Goal: Task Accomplishment & Management: Complete application form

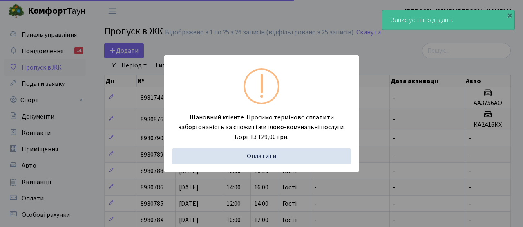
select select "25"
click at [130, 128] on div "Шановний клієнте. Просимо терміново сплатити заборгованість за спожиті житлово-…" at bounding box center [261, 113] width 523 height 227
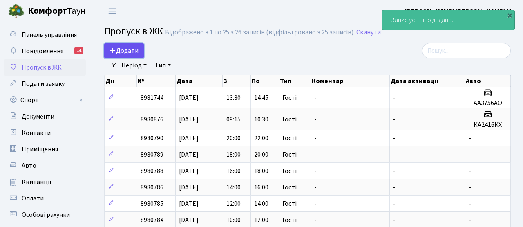
click at [132, 49] on span "Додати" at bounding box center [124, 50] width 29 height 9
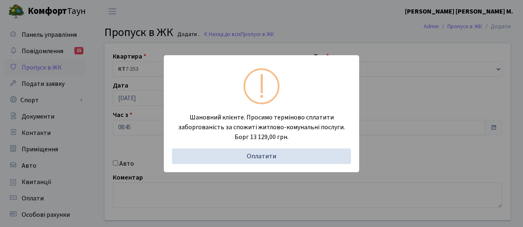
click at [134, 137] on div "Шановний клієнте. Просимо терміново сплатити заборгованість за спожиті житлово-…" at bounding box center [261, 113] width 523 height 227
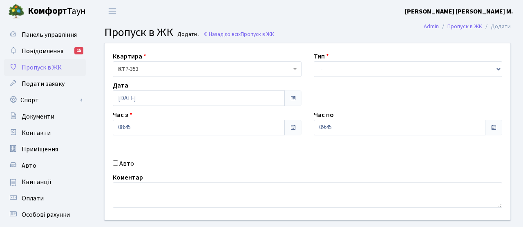
click at [118, 170] on div "Квартира <b>КТ</b>&nbsp;&nbsp;&nbsp;&nbsp;7-353 <b>КТ</b>&nbsp;&nbsp;&nbsp;&nbs…" at bounding box center [308, 131] width 418 height 177
click at [117, 165] on input "Авто" at bounding box center [115, 162] width 5 height 5
checkbox input "true"
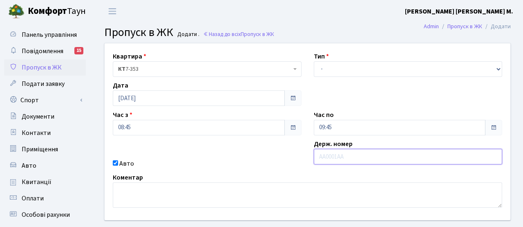
paste input "KA0937PI"
type input "KA0937PI"
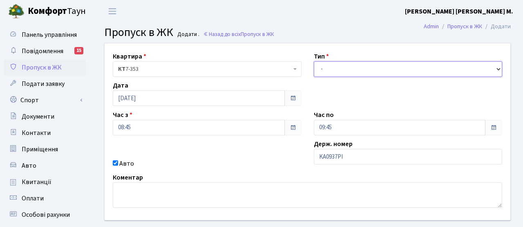
click at [339, 70] on select "- Доставка Таксі Гості Сервіс" at bounding box center [408, 69] width 189 height 16
select select "2"
click at [314, 61] on select "- Доставка Таксі Гості Сервіс" at bounding box center [408, 69] width 189 height 16
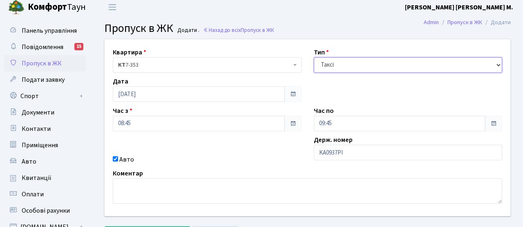
scroll to position [127, 0]
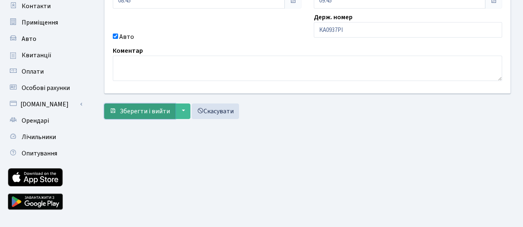
click at [152, 113] on span "Зберегти і вийти" at bounding box center [145, 111] width 50 height 9
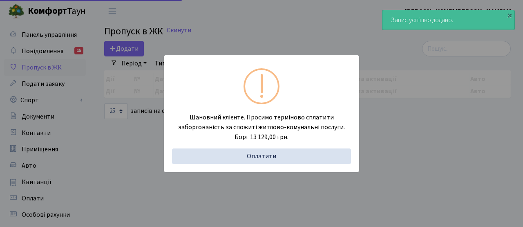
select select "25"
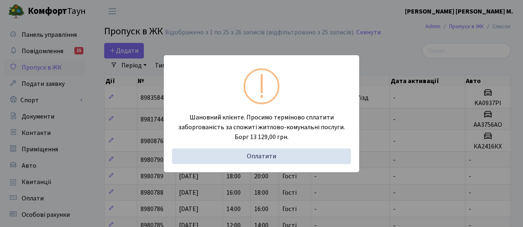
click at [111, 104] on div "Шановний клієнте. Просимо терміново сплатити заборгованість за спожиті житлово-…" at bounding box center [261, 113] width 523 height 227
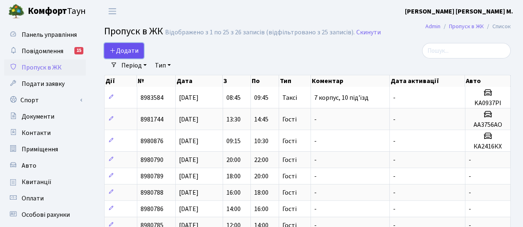
click at [125, 46] on span "Додати" at bounding box center [124, 50] width 29 height 9
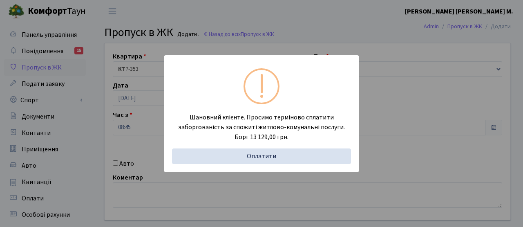
click at [133, 120] on div "Шановний клієнте. Просимо терміново сплатити заборгованість за спожиті житлово-…" at bounding box center [261, 113] width 523 height 227
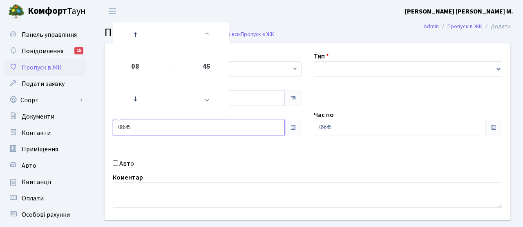
drag, startPoint x: 139, startPoint y: 128, endPoint x: 128, endPoint y: 128, distance: 11.5
click at [126, 128] on input "08:45" at bounding box center [199, 128] width 172 height 16
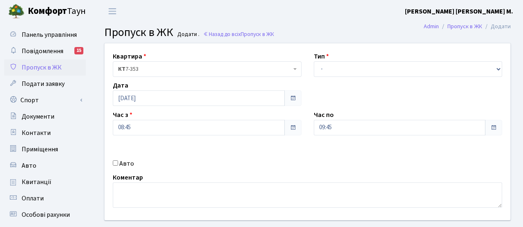
click at [181, 144] on div "Квартира <b>КТ</b>&nbsp;&nbsp;&nbsp;&nbsp;7-353 <b>КТ</b>&nbsp;&nbsp;&nbsp;&nbs…" at bounding box center [308, 131] width 418 height 177
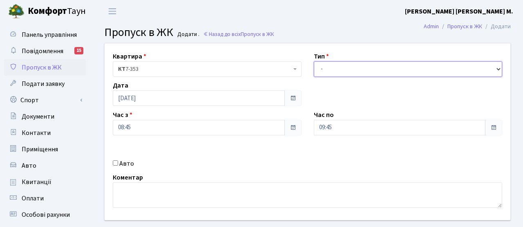
click at [335, 63] on select "- Доставка Таксі Гості Сервіс" at bounding box center [408, 69] width 189 height 16
select select "3"
click at [314, 61] on select "- Доставка Таксі Гості Сервіс" at bounding box center [408, 69] width 189 height 16
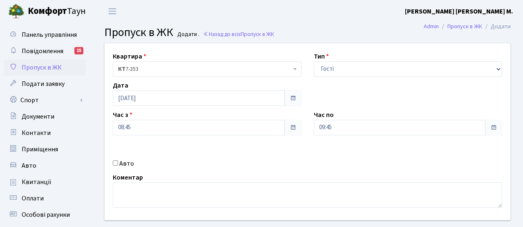
click at [275, 146] on div "Квартира <b>КТ</b>&nbsp;&nbsp;&nbsp;&nbsp;7-353 <b>КТ</b>&nbsp;&nbsp;&nbsp;&nbs…" at bounding box center [308, 131] width 418 height 177
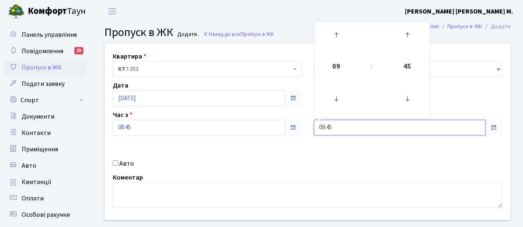
drag, startPoint x: 348, startPoint y: 131, endPoint x: 298, endPoint y: 126, distance: 50.2
click at [298, 126] on div "Квартира <b>КТ</b>&nbsp;&nbsp;&nbsp;&nbsp;7-353 <b>КТ</b>&nbsp;&nbsp;&nbsp;&nbs…" at bounding box center [308, 131] width 418 height 177
type input "10:00"
click at [315, 152] on div "Квартира <b>КТ</b>&nbsp;&nbsp;&nbsp;&nbsp;7-353 <b>КТ</b>&nbsp;&nbsp;&nbsp;&nbs…" at bounding box center [308, 131] width 418 height 177
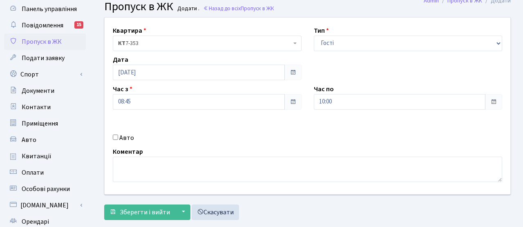
scroll to position [67, 0]
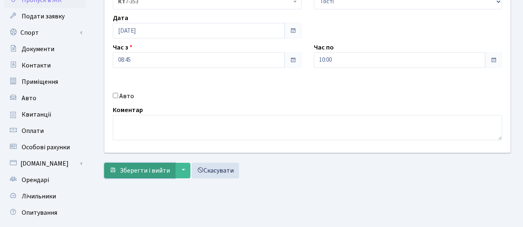
click at [158, 165] on button "Зберегти і вийти" at bounding box center [139, 171] width 71 height 16
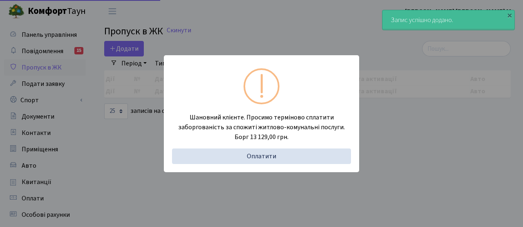
select select "25"
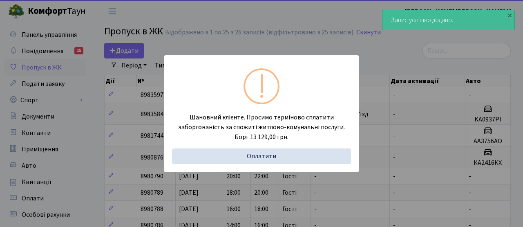
click at [138, 147] on div "Шановний клієнте. Просимо терміново сплатити заборгованість за спожиті житлово-…" at bounding box center [261, 113] width 523 height 227
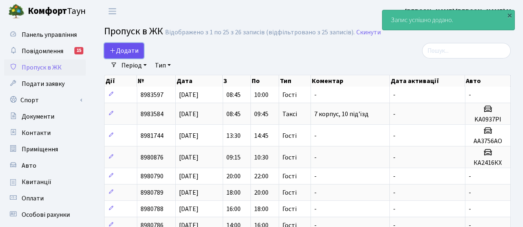
click at [135, 51] on span "Додати" at bounding box center [124, 50] width 29 height 9
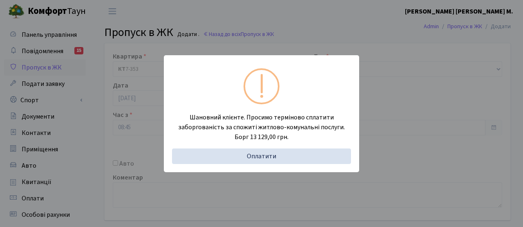
click at [150, 116] on div "Шановний клієнте. Просимо терміново сплатити заборгованість за спожиті житлово-…" at bounding box center [261, 113] width 523 height 227
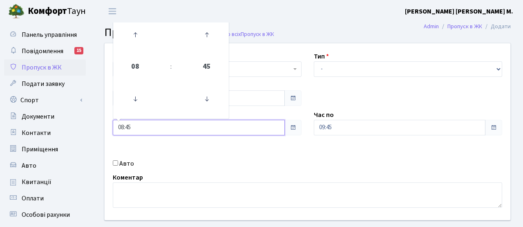
drag, startPoint x: 139, startPoint y: 128, endPoint x: 88, endPoint y: 123, distance: 51.8
click at [88, 123] on div "Панель управління Повідомлення 15 Пропуск в ЖК Подати заявку Спорт Бронювання С…" at bounding box center [261, 184] width 523 height 325
type input "10:00"
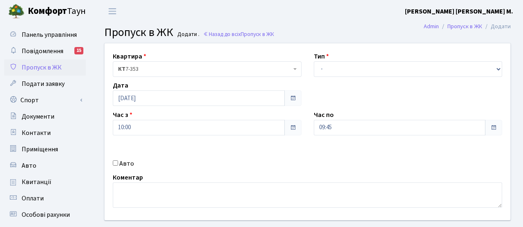
click at [174, 153] on div "Квартира <b>КТ</b>&nbsp;&nbsp;&nbsp;&nbsp;7-353 <b>КТ</b>&nbsp;&nbsp;&nbsp;&nbs…" at bounding box center [308, 131] width 418 height 177
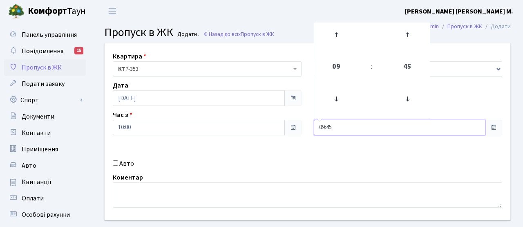
drag, startPoint x: 344, startPoint y: 127, endPoint x: 281, endPoint y: 125, distance: 62.6
click at [281, 125] on div "Квартира <b>КТ</b>&nbsp;&nbsp;&nbsp;&nbsp;7-353 <b>КТ</b>&nbsp;&nbsp;&nbsp;&nbs…" at bounding box center [308, 131] width 418 height 177
type input "12:00"
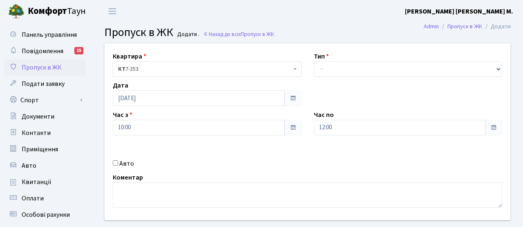
click at [289, 151] on div "Квартира <b>КТ</b>&nbsp;&nbsp;&nbsp;&nbsp;7-353 <b>КТ</b>&nbsp;&nbsp;&nbsp;&nbs…" at bounding box center [308, 131] width 418 height 177
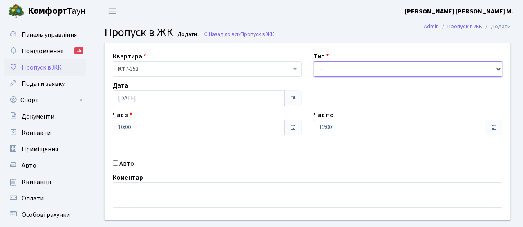
click at [325, 70] on select "- Доставка Таксі Гості Сервіс" at bounding box center [408, 69] width 189 height 16
select select "3"
click at [314, 61] on select "- Доставка Таксі Гості Сервіс" at bounding box center [408, 69] width 189 height 16
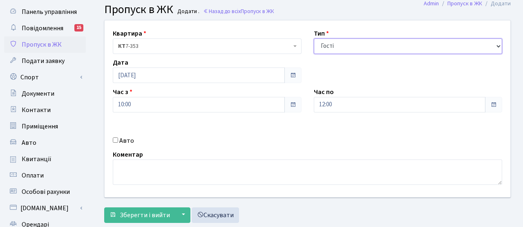
scroll to position [67, 0]
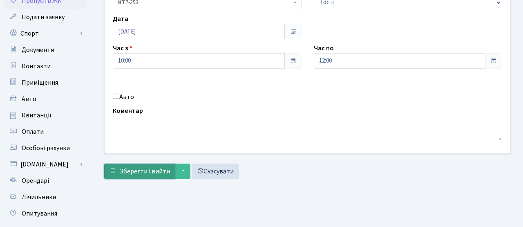
click at [158, 170] on span "Зберегти і вийти" at bounding box center [145, 171] width 50 height 9
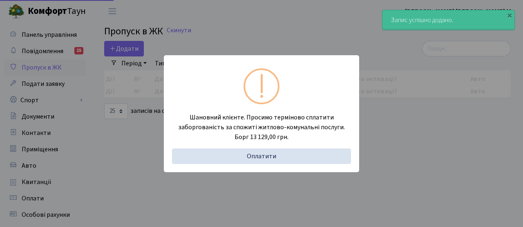
select select "25"
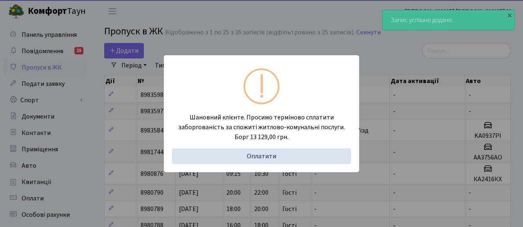
click at [137, 122] on div "Шановний клієнте. Просимо терміново сплатити заборгованість за спожиті житлово-…" at bounding box center [261, 113] width 523 height 227
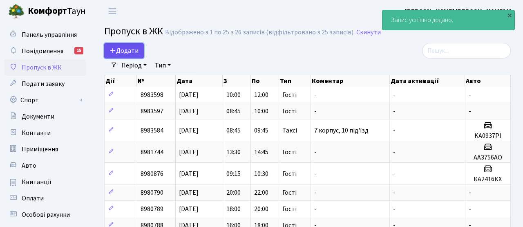
click at [130, 48] on span "Додати" at bounding box center [124, 50] width 29 height 9
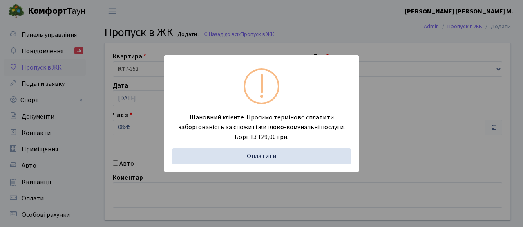
click at [142, 113] on div "Шановний клієнте. Просимо терміново сплатити заборгованість за спожиті житлово-…" at bounding box center [261, 113] width 523 height 227
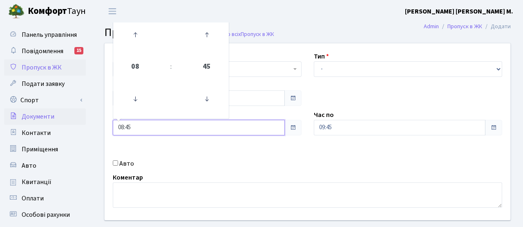
drag, startPoint x: 140, startPoint y: 124, endPoint x: 83, endPoint y: 113, distance: 58.3
click at [85, 115] on div "Панель управління Повідомлення 15 Пропуск в ЖК Подати заявку Спорт Бронювання С…" at bounding box center [261, 184] width 523 height 325
type input "12:00"
drag, startPoint x: 221, startPoint y: 164, endPoint x: 221, endPoint y: 158, distance: 5.3
click at [221, 164] on div "Авто" at bounding box center [207, 164] width 201 height 10
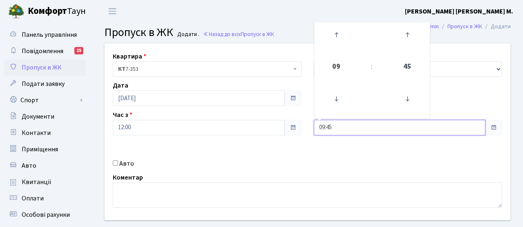
drag, startPoint x: 342, startPoint y: 126, endPoint x: 273, endPoint y: 113, distance: 70.3
click at [273, 113] on div "Квартира <b>КТ</b>&nbsp;&nbsp;&nbsp;&nbsp;7-353 <b>КТ</b>&nbsp;&nbsp;&nbsp;&nbs…" at bounding box center [308, 131] width 418 height 177
type input "14:00"
click at [270, 160] on div "Авто" at bounding box center [207, 164] width 201 height 10
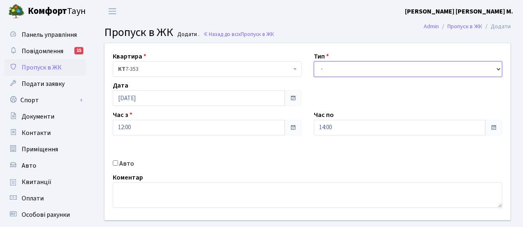
click at [347, 67] on select "- Доставка Таксі Гості Сервіс" at bounding box center [408, 69] width 189 height 16
select select "3"
click at [314, 61] on select "- Доставка Таксі Гості Сервіс" at bounding box center [408, 69] width 189 height 16
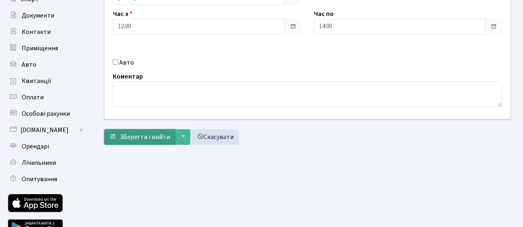
click at [160, 130] on button "Зберегти і вийти" at bounding box center [139, 137] width 71 height 16
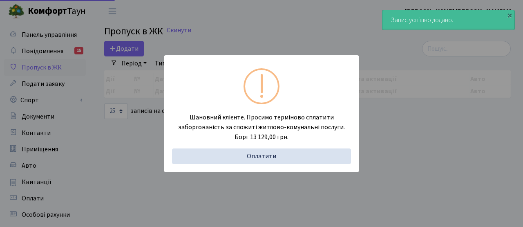
select select "25"
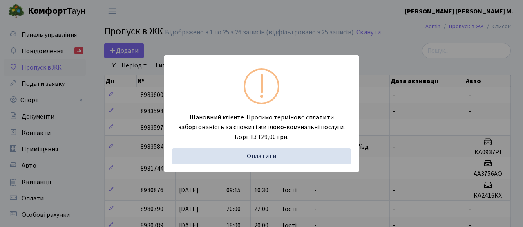
click at [155, 18] on div "Шановний клієнте. Просимо терміново сплатити заборгованість за спожиті житлово-…" at bounding box center [261, 113] width 523 height 227
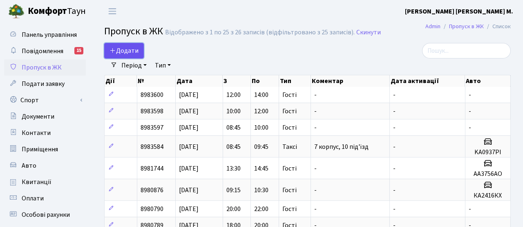
click at [128, 53] on span "Додати" at bounding box center [124, 50] width 29 height 9
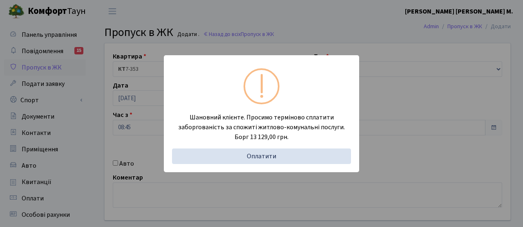
click at [145, 126] on div "Шановний клієнте. Просимо терміново сплатити заборгованість за спожиті житлово-…" at bounding box center [261, 113] width 523 height 227
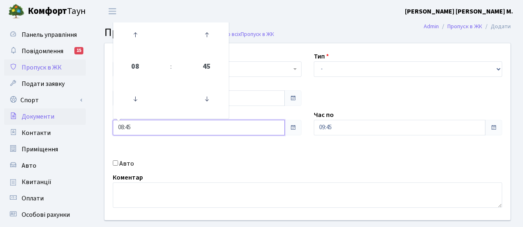
drag, startPoint x: 140, startPoint y: 127, endPoint x: 71, endPoint y: 111, distance: 70.9
click at [71, 111] on div "Панель управління Повідомлення 15 Пропуск в ЖК Подати заявку Спорт Бронювання С…" at bounding box center [261, 184] width 523 height 325
type input "14:00"
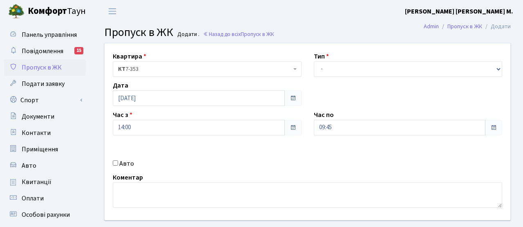
click at [221, 148] on div "Квартира <b>КТ</b>&nbsp;&nbsp;&nbsp;&nbsp;7-353 <b>КТ</b>&nbsp;&nbsp;&nbsp;&nbs…" at bounding box center [308, 131] width 418 height 177
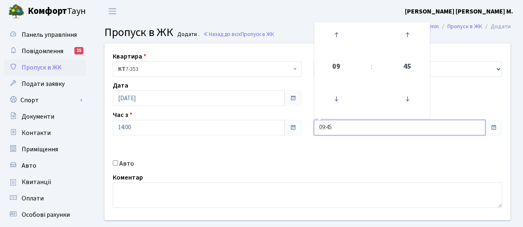
drag, startPoint x: 344, startPoint y: 125, endPoint x: 296, endPoint y: 123, distance: 47.9
click at [296, 123] on div "Квартира <b>КТ</b>&nbsp;&nbsp;&nbsp;&nbsp;7-353 <b>КТ</b>&nbsp;&nbsp;&nbsp;&nbs…" at bounding box center [308, 131] width 418 height 177
type input "16:00"
click at [305, 158] on div "Квартира <b>КТ</b>&nbsp;&nbsp;&nbsp;&nbsp;7-353 <b>КТ</b>&nbsp;&nbsp;&nbsp;&nbs…" at bounding box center [308, 131] width 418 height 177
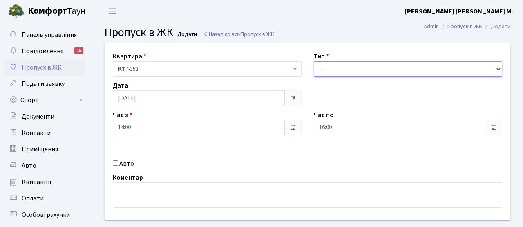
click at [328, 62] on select "- Доставка Таксі Гості Сервіс" at bounding box center [408, 69] width 189 height 16
select select "3"
click at [314, 61] on select "- Доставка Таксі Гості Сервіс" at bounding box center [408, 69] width 189 height 16
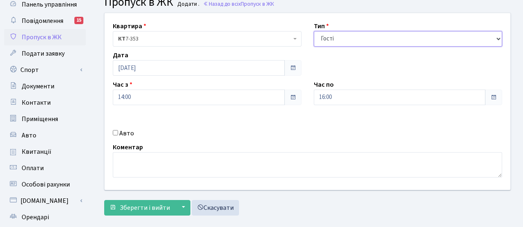
scroll to position [56, 0]
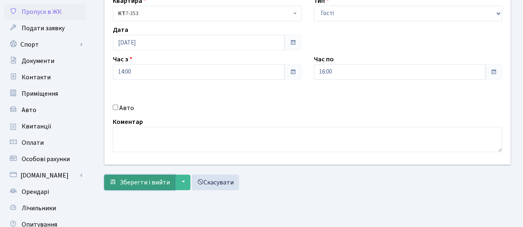
click at [159, 177] on button "Зберегти і вийти" at bounding box center [139, 183] width 71 height 16
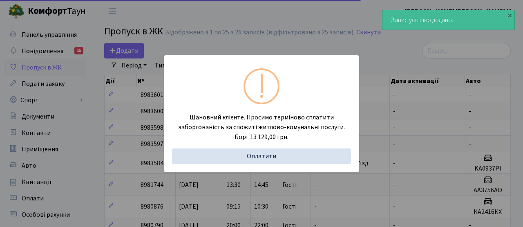
select select "25"
click at [126, 78] on div "Шановний клієнте. Просимо терміново сплатити заборгованість за спожиті житлово-…" at bounding box center [261, 113] width 523 height 227
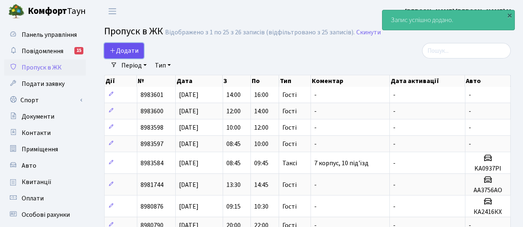
click at [127, 47] on span "Додати" at bounding box center [124, 50] width 29 height 9
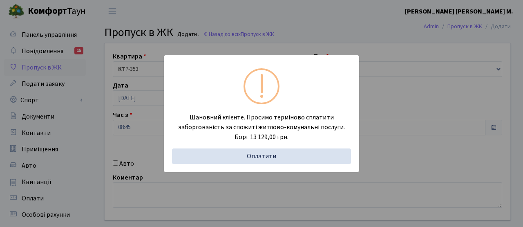
click at [132, 101] on div "Шановний клієнте. Просимо терміново сплатити заборгованість за спожиті житлово-…" at bounding box center [261, 113] width 523 height 227
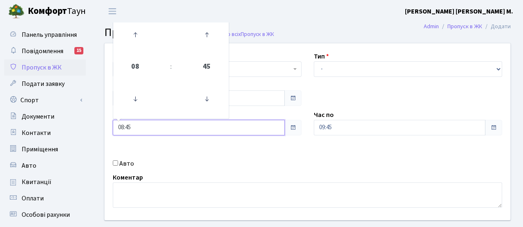
drag, startPoint x: 137, startPoint y: 125, endPoint x: 97, endPoint y: 124, distance: 39.7
click at [97, 124] on div "Квартира <b>КТ</b>&nbsp;&nbsp;&nbsp;&nbsp;7-353 <b>КТ</b>&nbsp;&nbsp;&nbsp;&nbs…" at bounding box center [307, 146] width 431 height 207
type input "16:00"
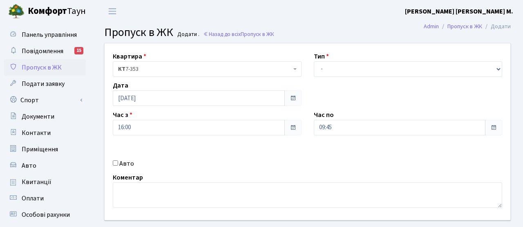
click at [302, 169] on div "Квартира <b>КТ</b>&nbsp;&nbsp;&nbsp;&nbsp;7-353 <b>КТ</b>&nbsp;&nbsp;&nbsp;&nbs…" at bounding box center [308, 131] width 418 height 177
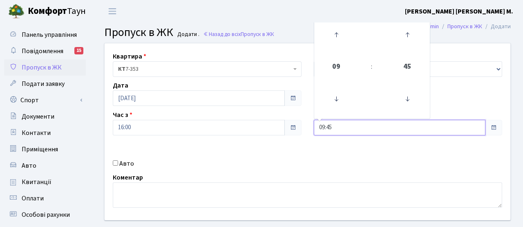
drag, startPoint x: 338, startPoint y: 127, endPoint x: 300, endPoint y: 124, distance: 38.1
click at [300, 124] on div "Квартира <b>КТ</b>&nbsp;&nbsp;&nbsp;&nbsp;7-353 <b>КТ</b>&nbsp;&nbsp;&nbsp;&nbs…" at bounding box center [308, 131] width 418 height 177
type input "18:00"
click at [265, 160] on div "Авто" at bounding box center [207, 164] width 201 height 10
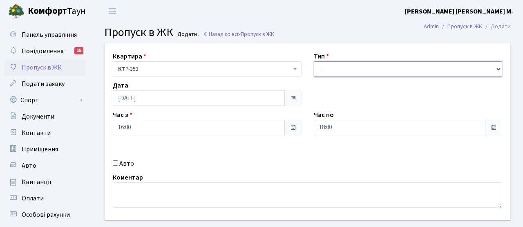
click at [326, 67] on select "- Доставка Таксі Гості Сервіс" at bounding box center [408, 69] width 189 height 16
select select "3"
click at [314, 61] on select "- Доставка Таксі Гості Сервіс" at bounding box center [408, 69] width 189 height 16
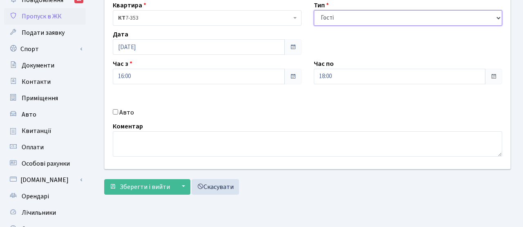
scroll to position [93, 0]
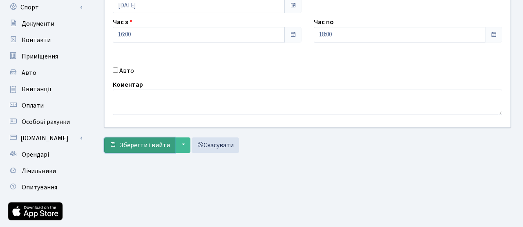
click at [158, 150] on button "Зберегти і вийти" at bounding box center [139, 145] width 71 height 16
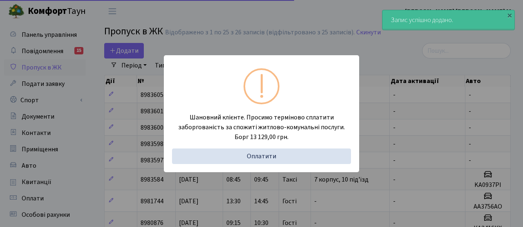
select select "25"
click at [110, 138] on div "Шановний клієнте. Просимо терміново сплатити заборгованість за спожиті житлово-…" at bounding box center [261, 113] width 523 height 227
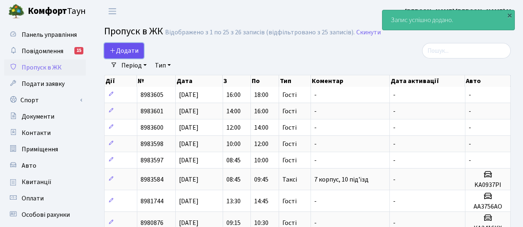
click at [119, 55] on link "Додати" at bounding box center [124, 51] width 40 height 16
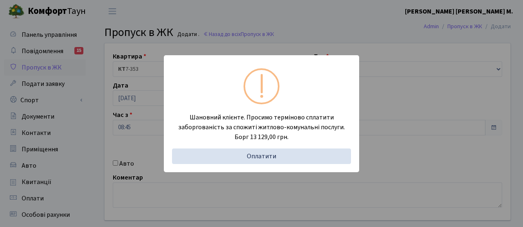
click at [152, 149] on div "Шановний клієнте. Просимо терміново сплатити заборгованість за спожиті житлово-…" at bounding box center [261, 113] width 523 height 227
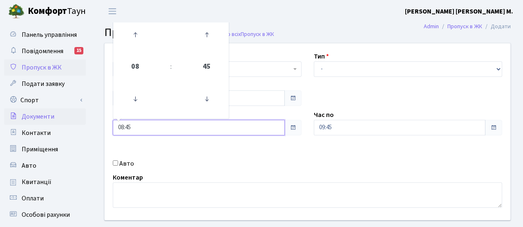
drag, startPoint x: 139, startPoint y: 128, endPoint x: 83, endPoint y: 117, distance: 57.9
click at [83, 117] on div "Панель управління Повідомлення 15 Пропуск в ЖК Подати заявку Спорт Бронювання С…" at bounding box center [261, 184] width 523 height 325
type input "18:00"
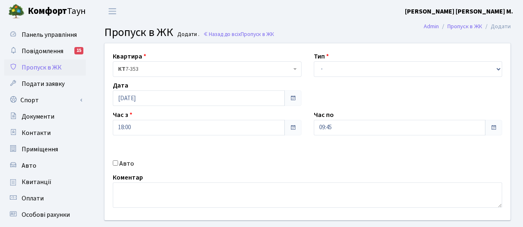
click at [250, 165] on div "Авто" at bounding box center [207, 164] width 201 height 10
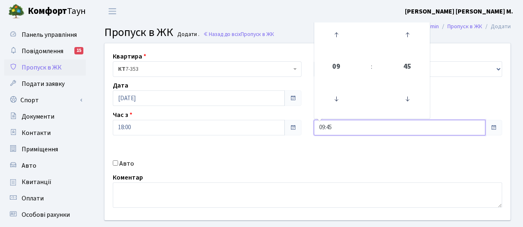
drag, startPoint x: 338, startPoint y: 127, endPoint x: 293, endPoint y: 118, distance: 45.9
click at [293, 118] on div "Квартира <b>КТ</b>&nbsp;&nbsp;&nbsp;&nbsp;7-353 <b>КТ</b>&nbsp;&nbsp;&nbsp;&nbs…" at bounding box center [308, 131] width 418 height 177
type input "20:00"
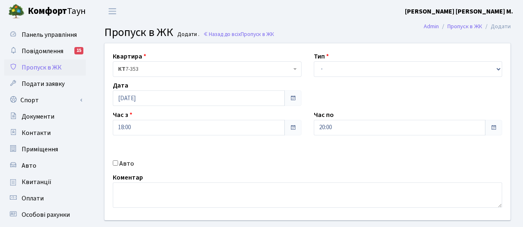
click at [285, 171] on div "Квартира <b>КТ</b>&nbsp;&nbsp;&nbsp;&nbsp;7-353 <b>КТ</b>&nbsp;&nbsp;&nbsp;&nbs…" at bounding box center [308, 131] width 418 height 177
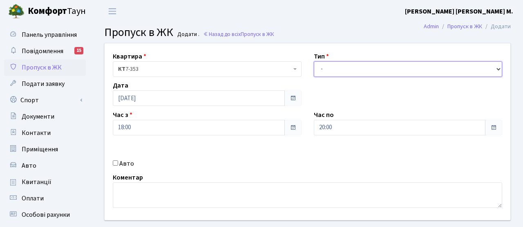
click at [329, 65] on select "- Доставка Таксі Гості Сервіс" at bounding box center [408, 69] width 189 height 16
select select "3"
click at [314, 61] on select "- Доставка Таксі Гості Сервіс" at bounding box center [408, 69] width 189 height 16
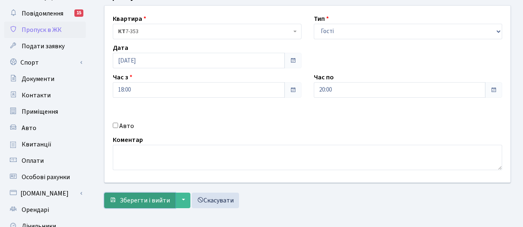
click at [160, 196] on span "Зберегти і вийти" at bounding box center [145, 200] width 50 height 9
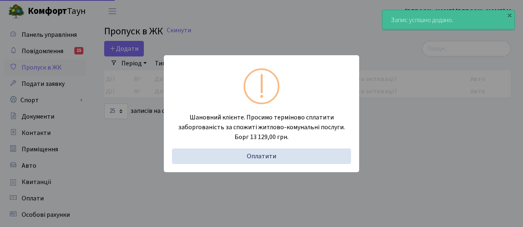
select select "25"
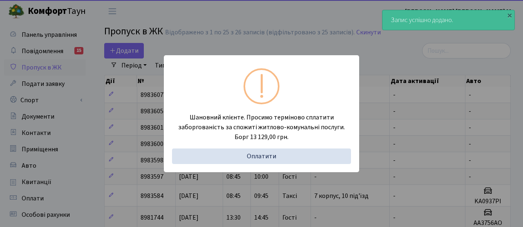
click at [135, 58] on div "Шановний клієнте. Просимо терміново сплатити заборгованість за спожиті житлово-…" at bounding box center [261, 113] width 523 height 227
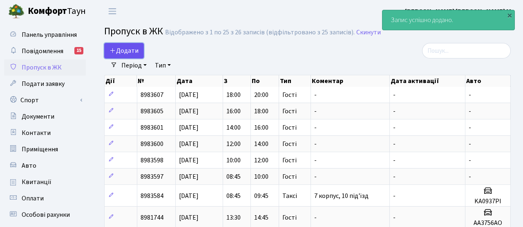
click at [133, 50] on span "Додати" at bounding box center [124, 50] width 29 height 9
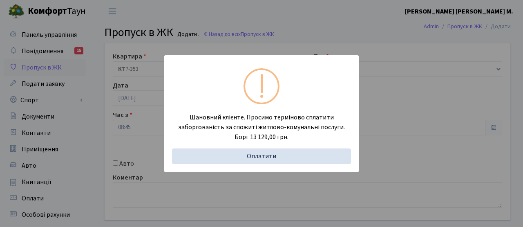
click at [147, 128] on div "Шановний клієнте. Просимо терміново сплатити заборгованість за спожиті житлово-…" at bounding box center [261, 113] width 523 height 227
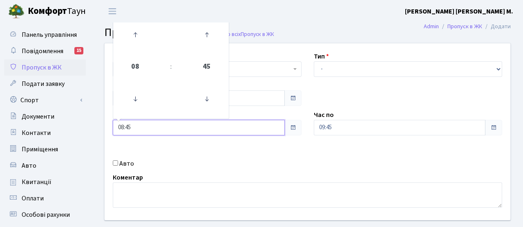
drag, startPoint x: 141, startPoint y: 128, endPoint x: 100, endPoint y: 125, distance: 41.1
click at [101, 126] on div "Квартира <b>КТ</b>&nbsp;&nbsp;&nbsp;&nbsp;7-353 <b>КТ</b>&nbsp;&nbsp;&nbsp;&nbs…" at bounding box center [308, 131] width 418 height 177
type input "20:00"
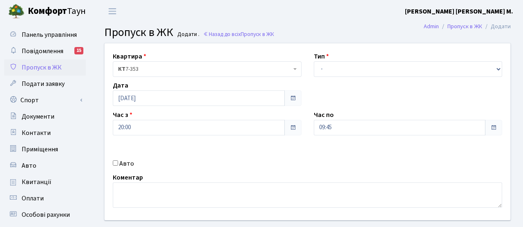
click at [213, 163] on div "Авто" at bounding box center [207, 164] width 201 height 10
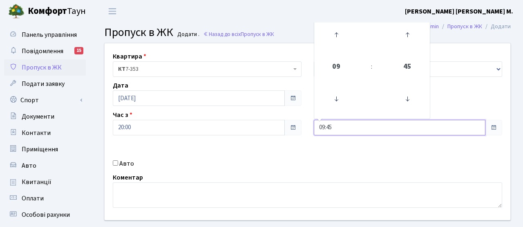
drag, startPoint x: 340, startPoint y: 131, endPoint x: 311, endPoint y: 128, distance: 29.1
click at [311, 128] on div "Час по 09:45 09 : 45 00 01 02 03 04 05 06 07 08 09 10 11 12 13 14 15 16 17 18 1…" at bounding box center [408, 122] width 201 height 25
type input "22:00"
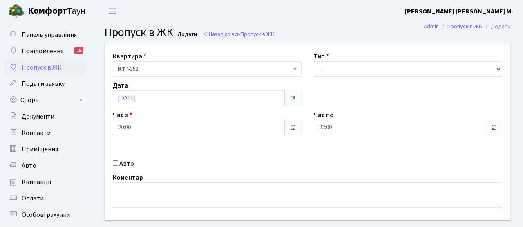
click at [293, 162] on div "Авто" at bounding box center [207, 164] width 201 height 10
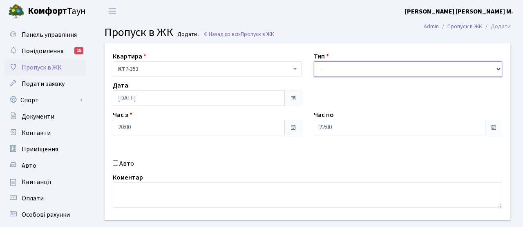
click at [333, 68] on select "- Доставка Таксі Гості Сервіс" at bounding box center [408, 69] width 189 height 16
select select "3"
click at [314, 61] on select "- Доставка Таксі Гості Сервіс" at bounding box center [408, 69] width 189 height 16
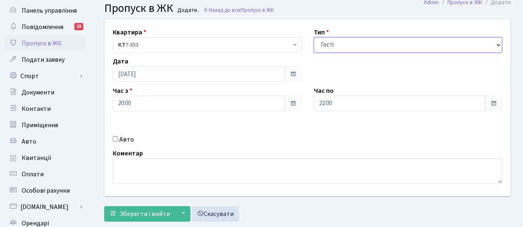
scroll to position [36, 0]
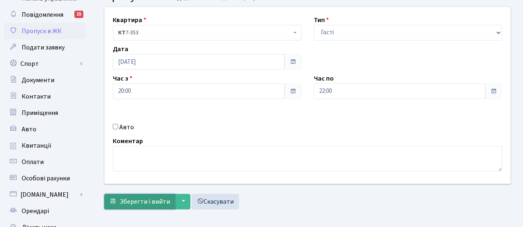
click at [160, 196] on button "Зберегти і вийти" at bounding box center [139, 202] width 71 height 16
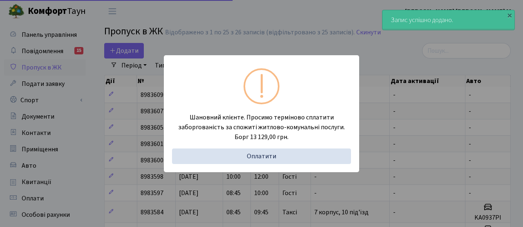
select select "25"
click at [124, 133] on div "Шановний клієнте. Просимо терміново сплатити заборгованість за спожиті житлово-…" at bounding box center [261, 113] width 523 height 227
